Goal: Find specific page/section: Find specific page/section

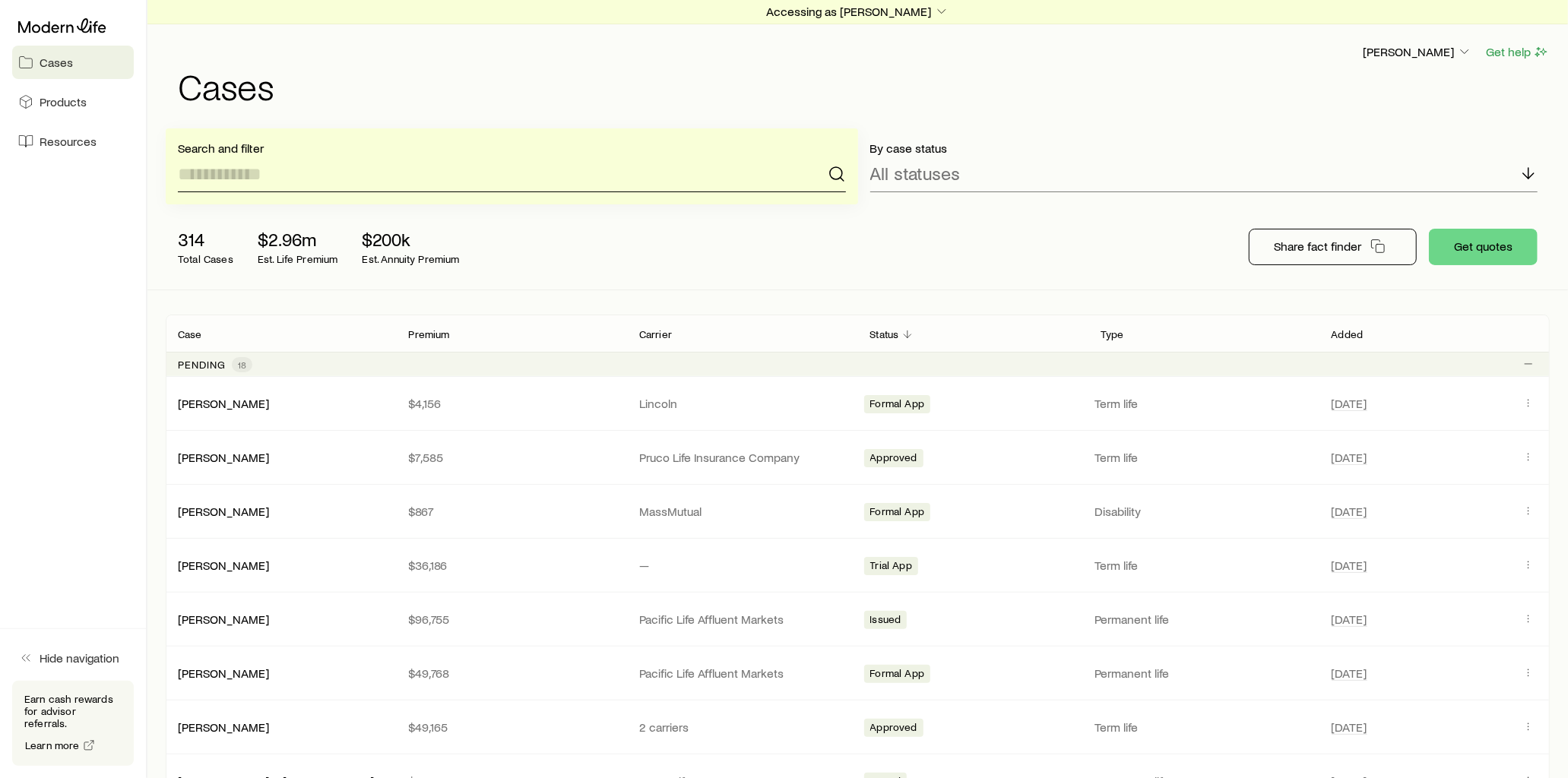
click at [317, 180] on input at bounding box center [512, 174] width 669 height 37
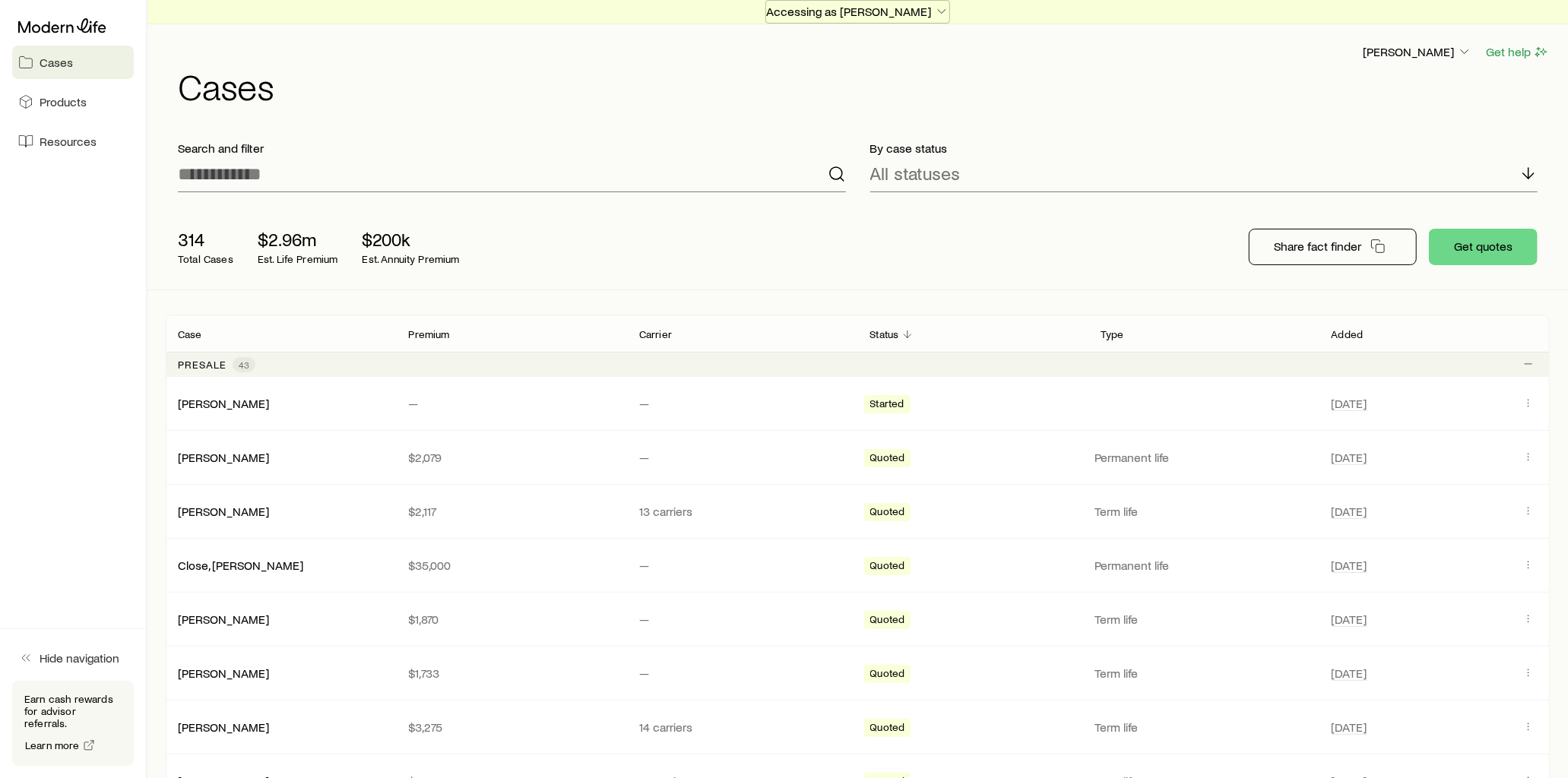
click at [858, 14] on p "Accessing as [PERSON_NAME]" at bounding box center [858, 11] width 183 height 15
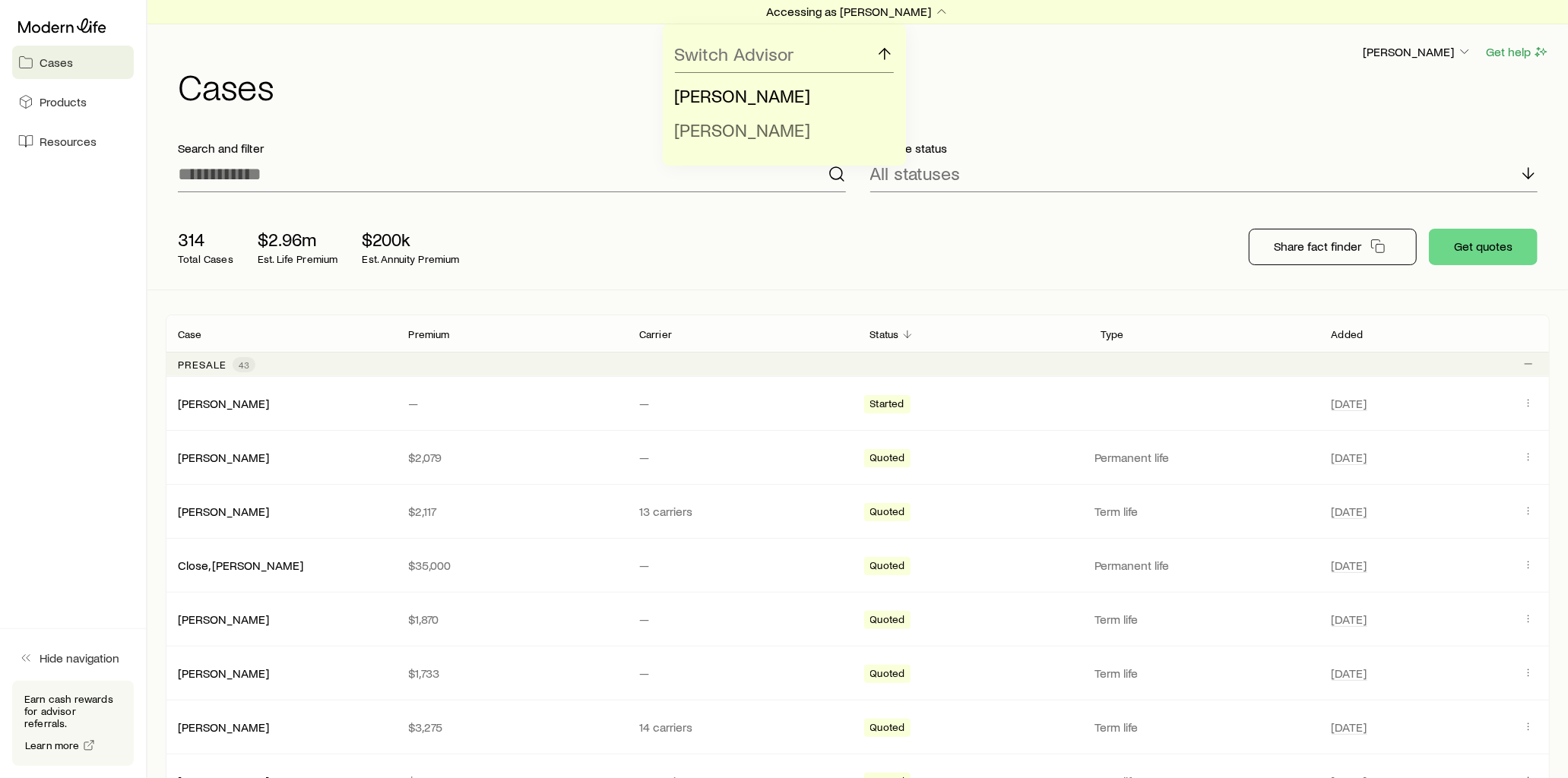
click at [732, 128] on span "[PERSON_NAME]" at bounding box center [744, 129] width 136 height 22
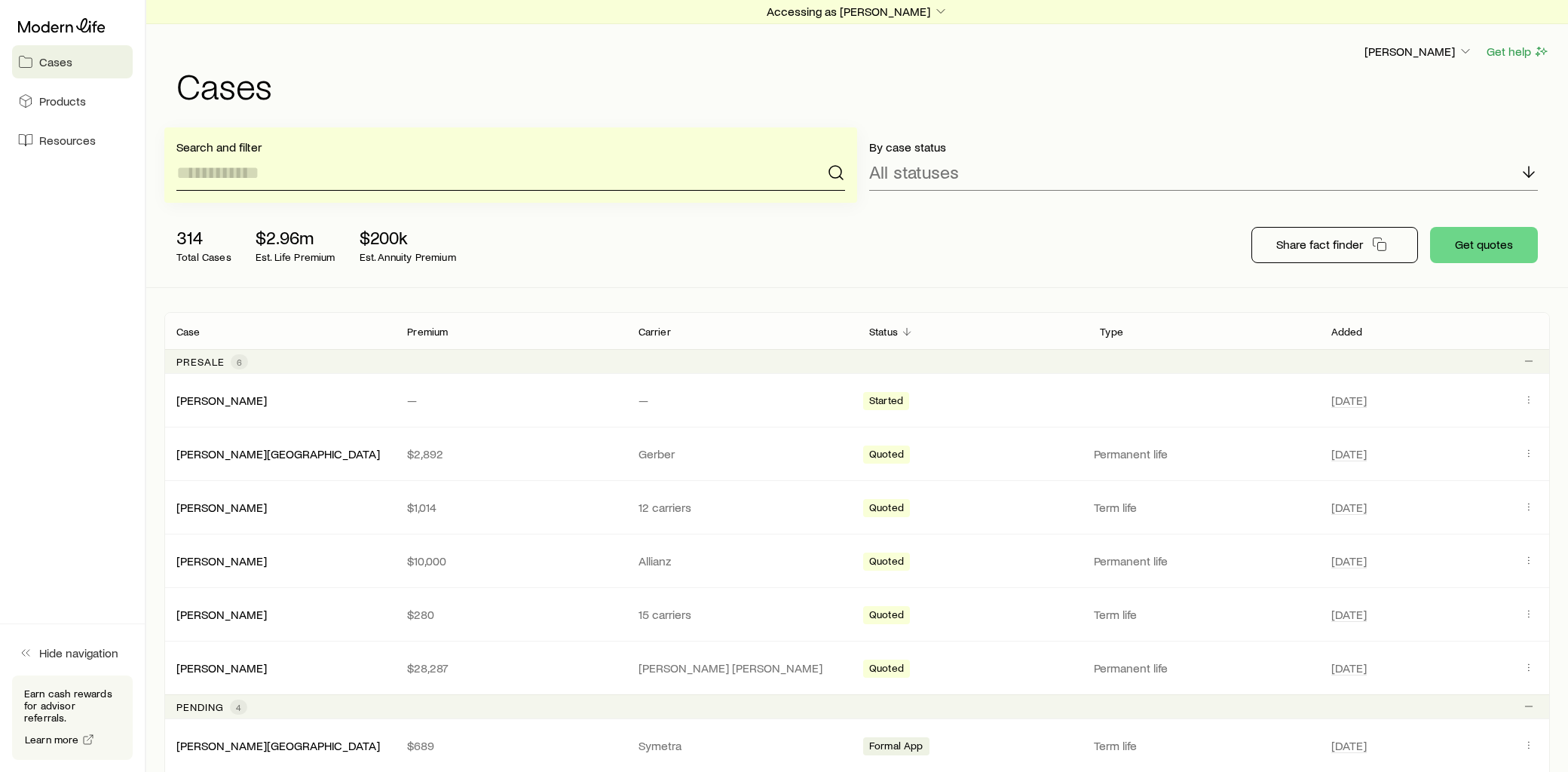
click at [375, 163] on input at bounding box center [511, 172] width 669 height 36
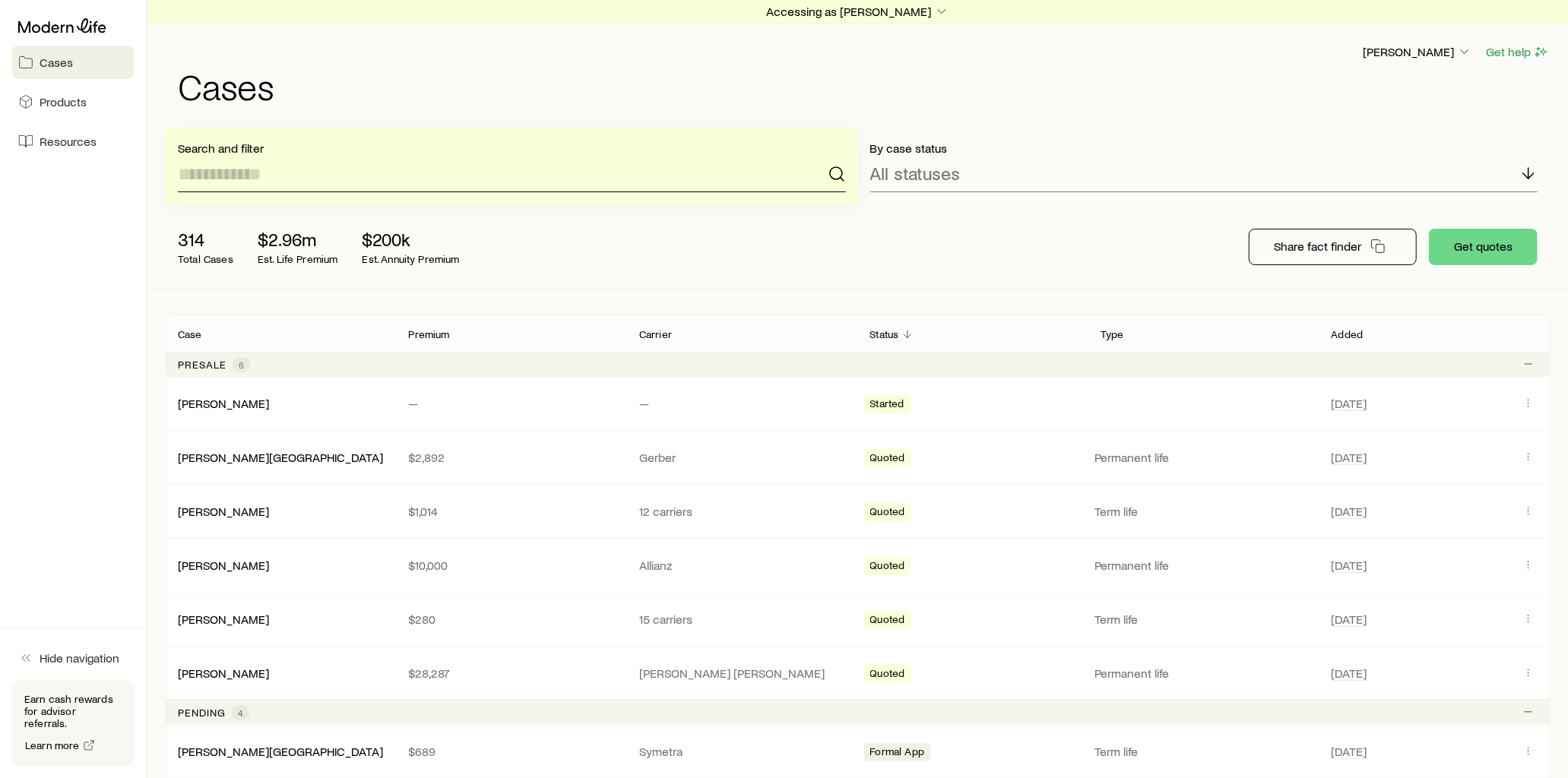
type input "*"
click at [870, 8] on p "Accessing as [PERSON_NAME]" at bounding box center [858, 11] width 183 height 15
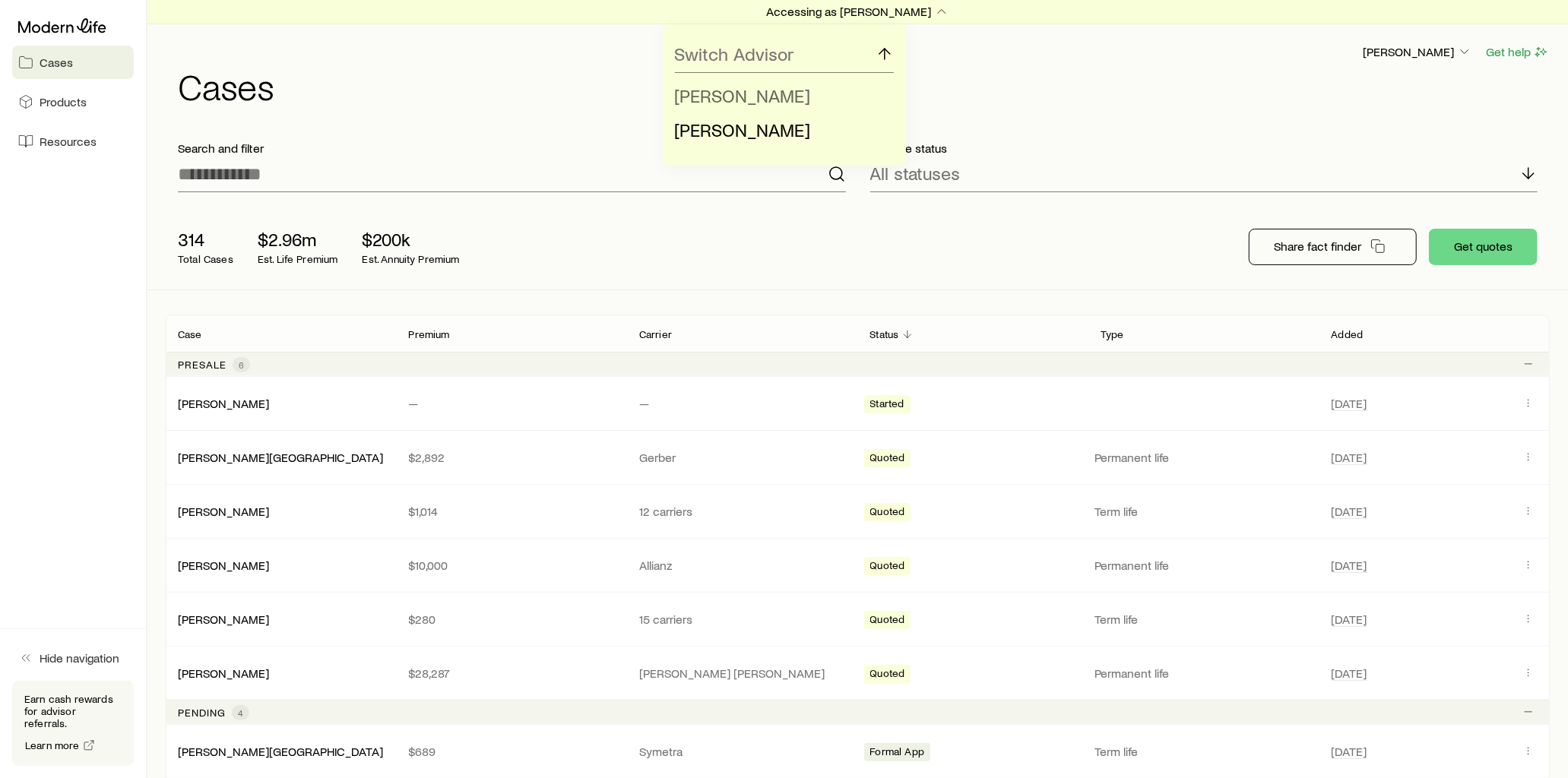
click at [755, 95] on span "[PERSON_NAME]" at bounding box center [744, 95] width 136 height 22
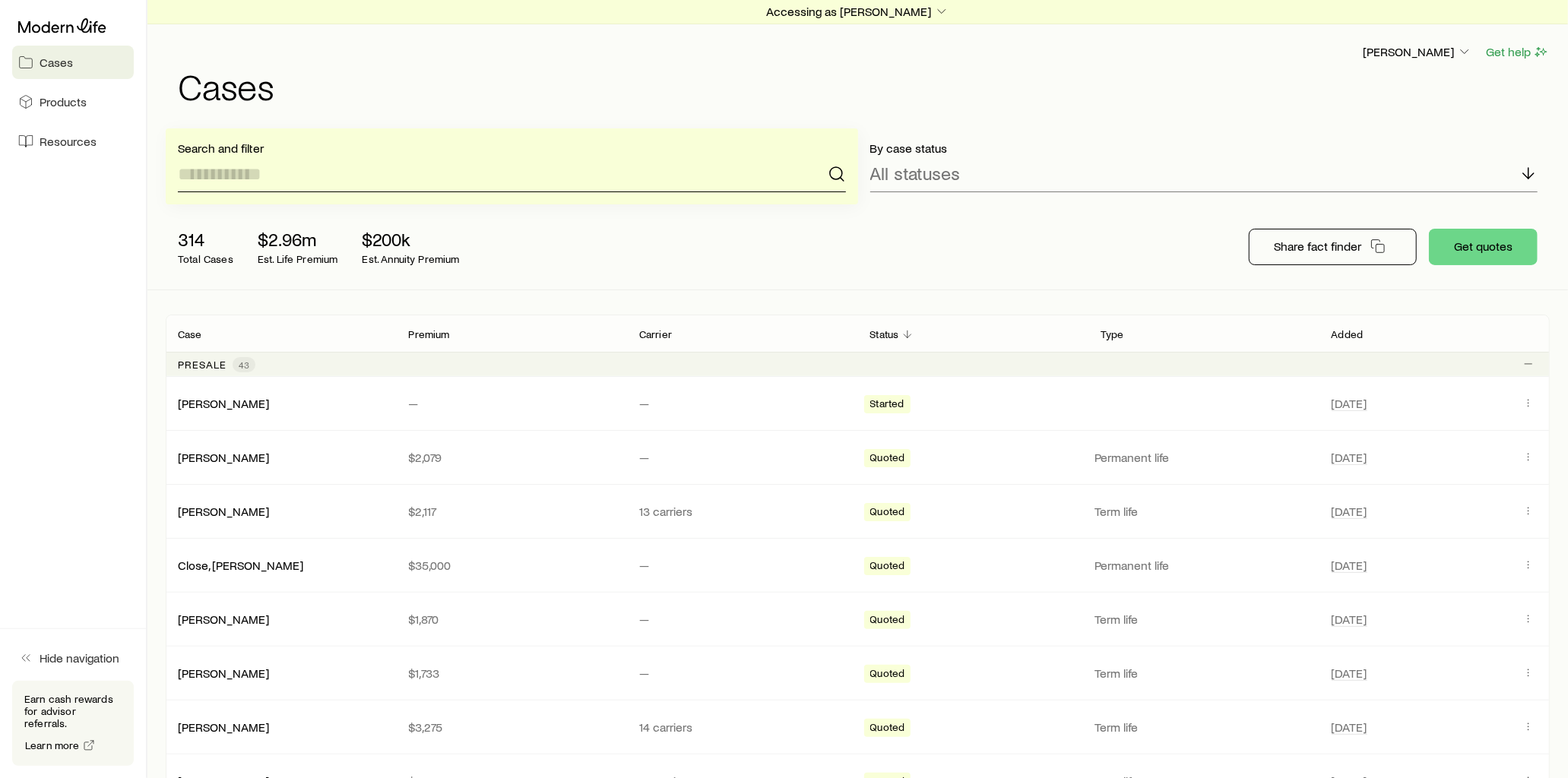
click at [242, 176] on input at bounding box center [512, 174] width 669 height 37
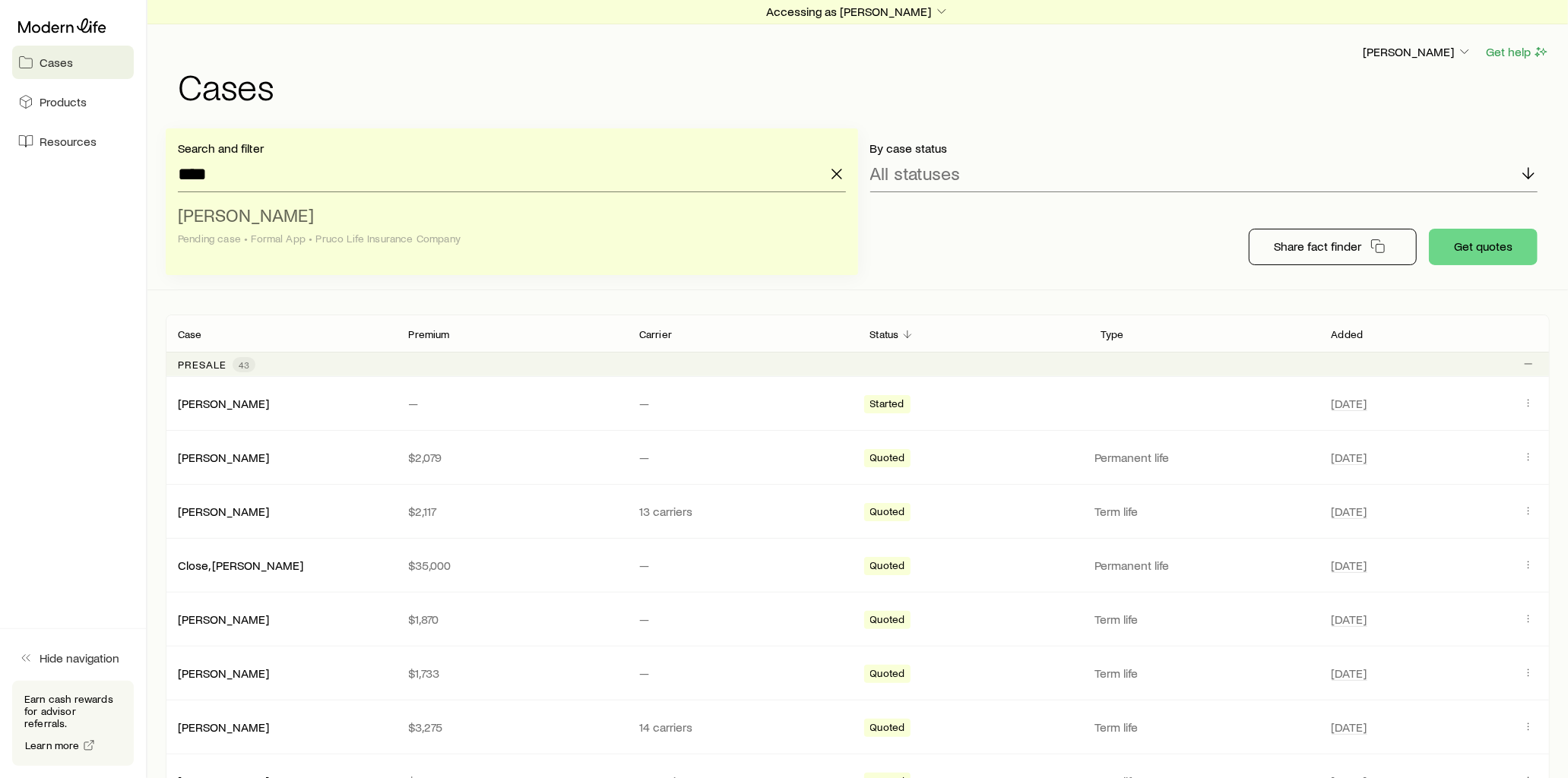
click at [314, 215] on li "[PERSON_NAME] case • Formal App • Pruco Life Insurance Company" at bounding box center [508, 227] width 659 height 59
type input "**********"
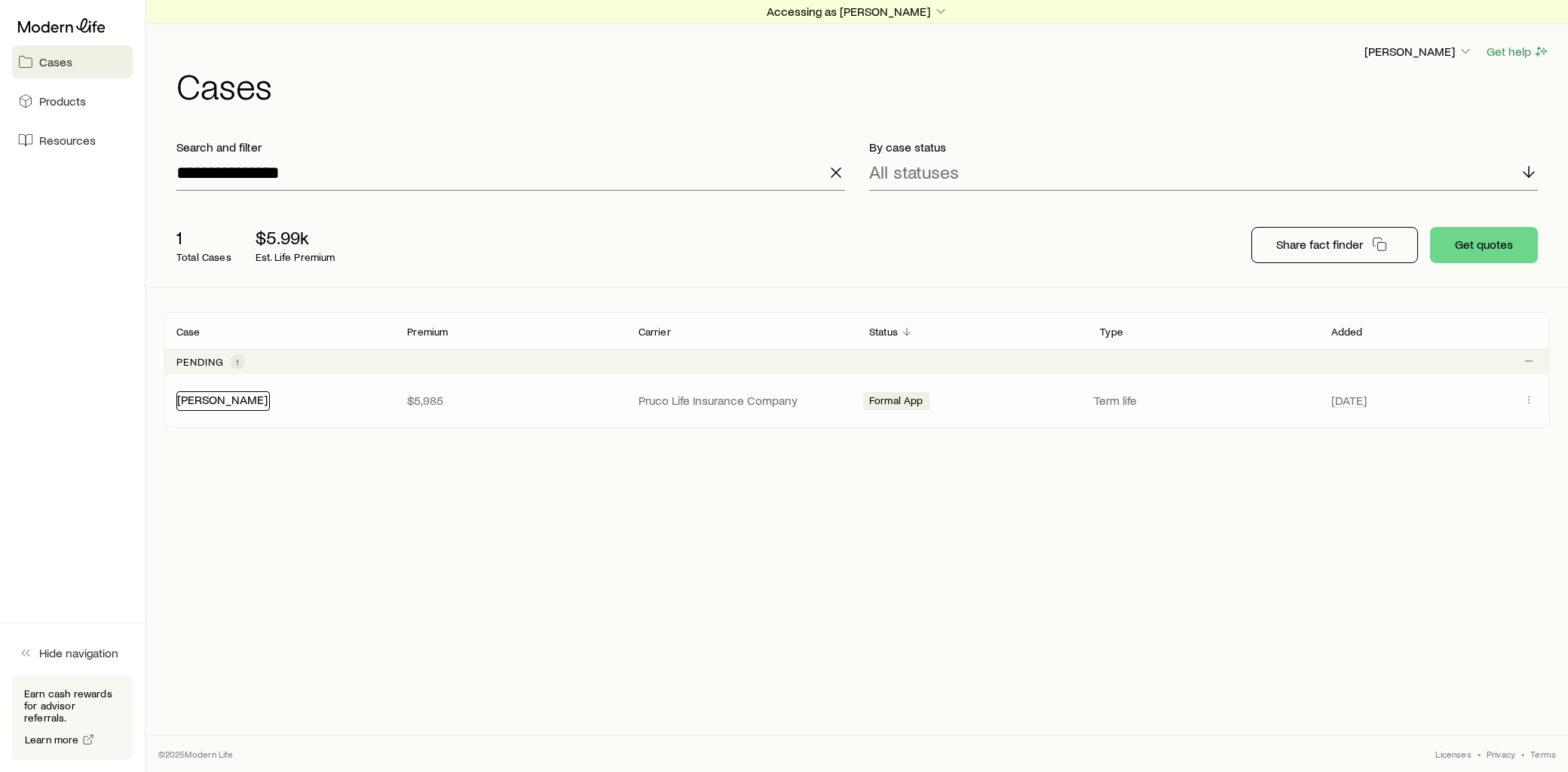
click at [214, 405] on link "[PERSON_NAME]" at bounding box center [222, 399] width 90 height 14
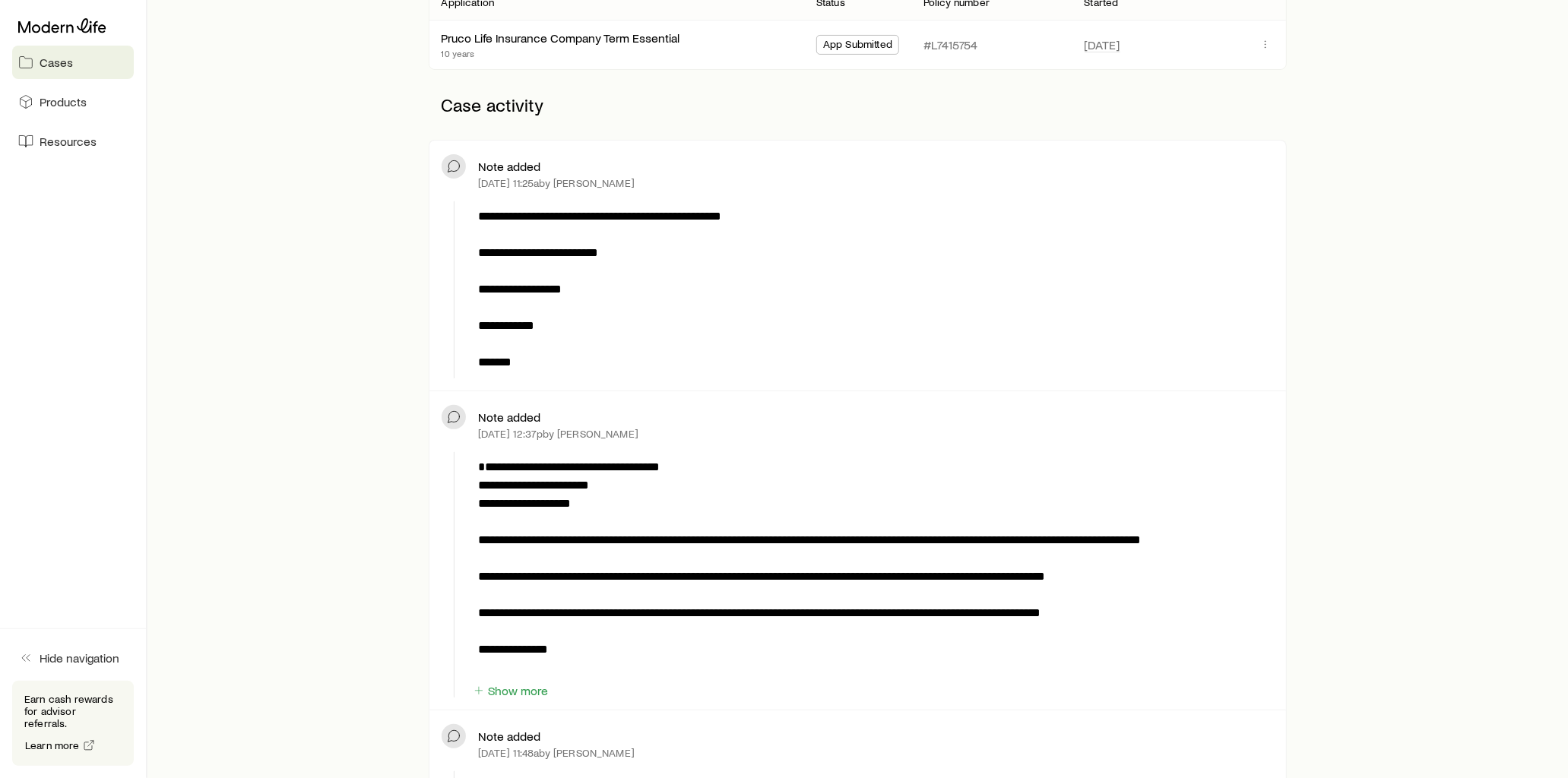
scroll to position [337, 0]
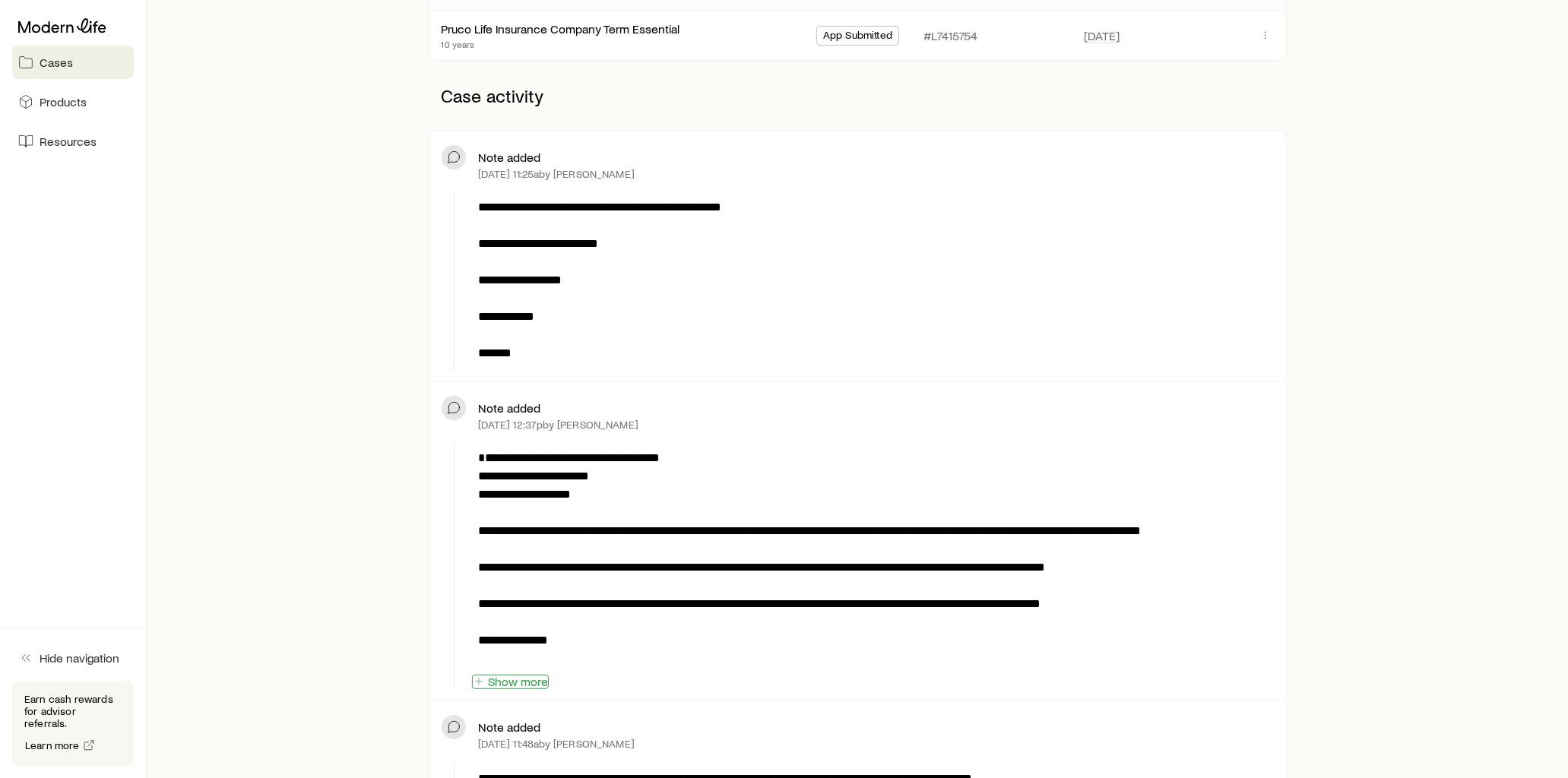
click at [522, 684] on button "Show more" at bounding box center [510, 682] width 77 height 14
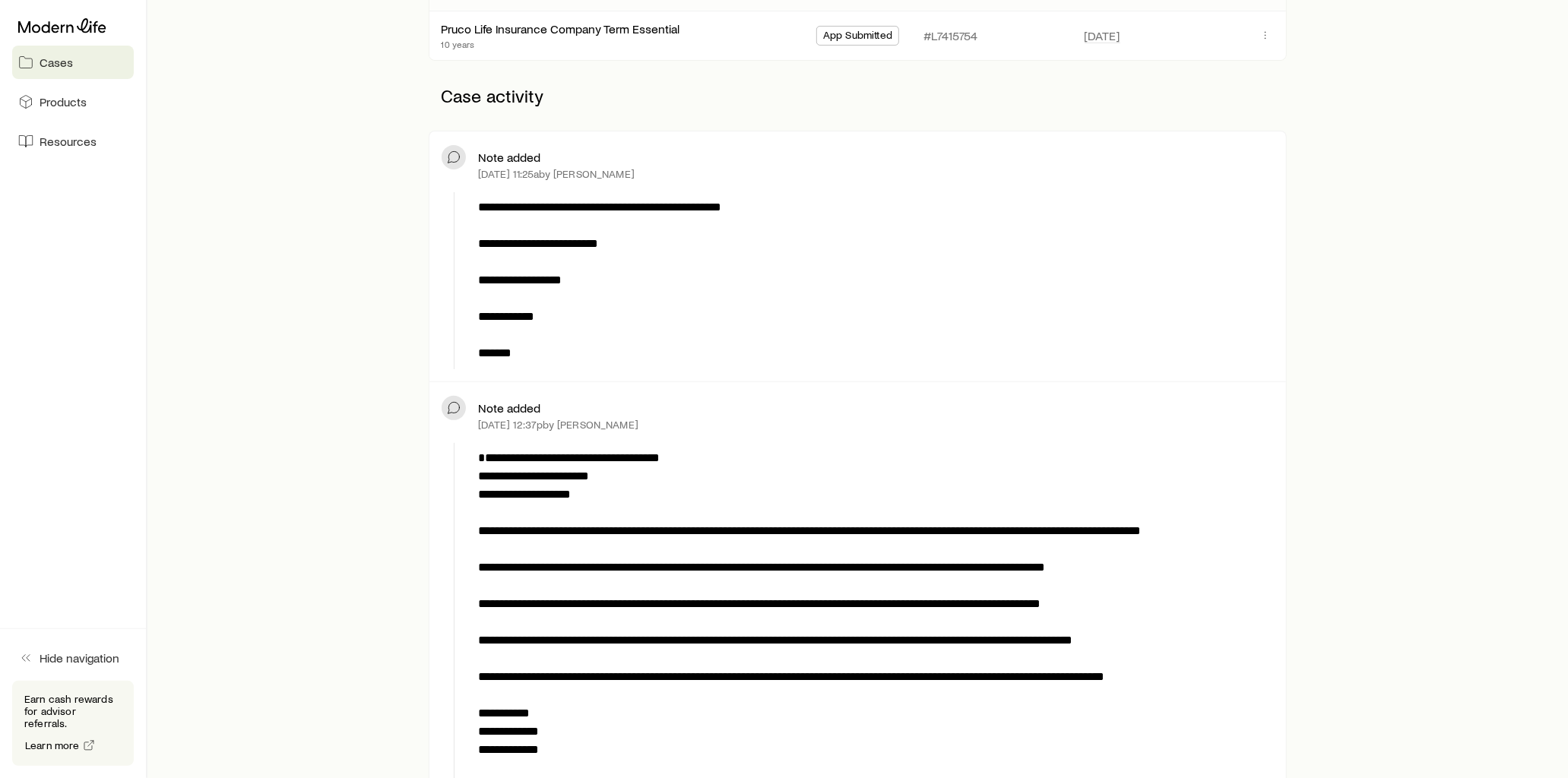
scroll to position [421, 0]
